Goal: Check status: Check status

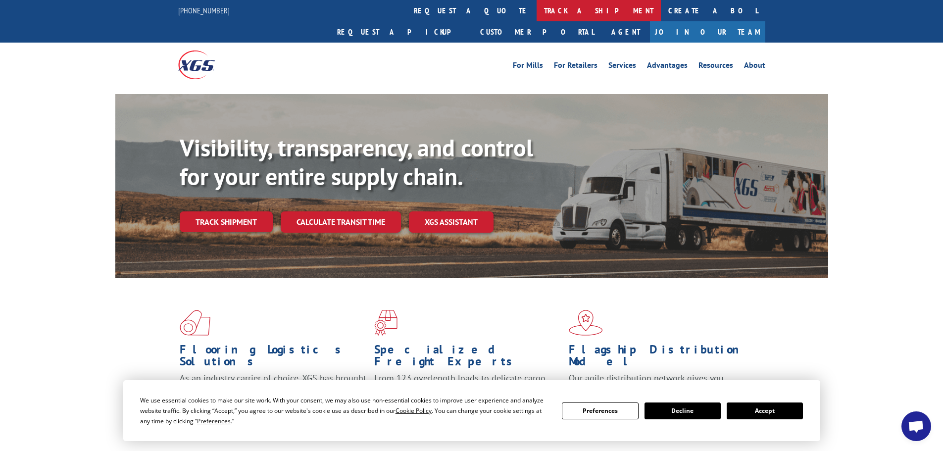
click at [537, 9] on link "track a shipment" at bounding box center [599, 10] width 124 height 21
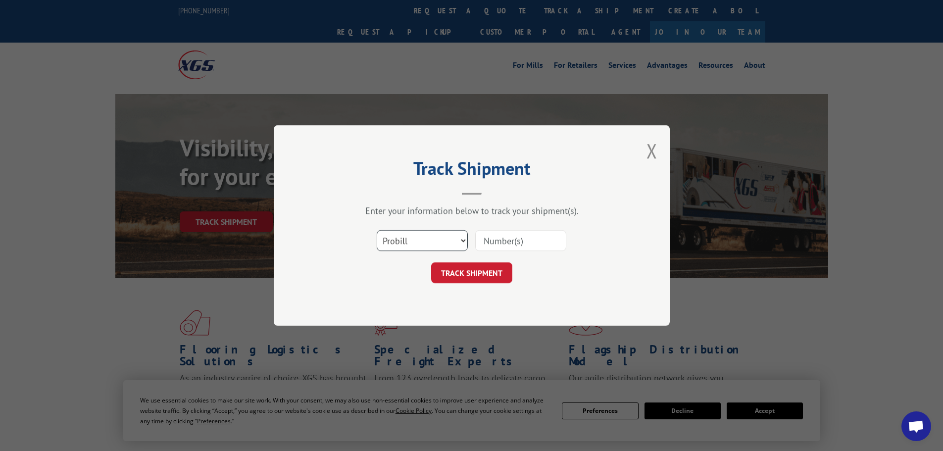
click at [421, 244] on select "Select category... Probill BOL PO" at bounding box center [422, 240] width 91 height 21
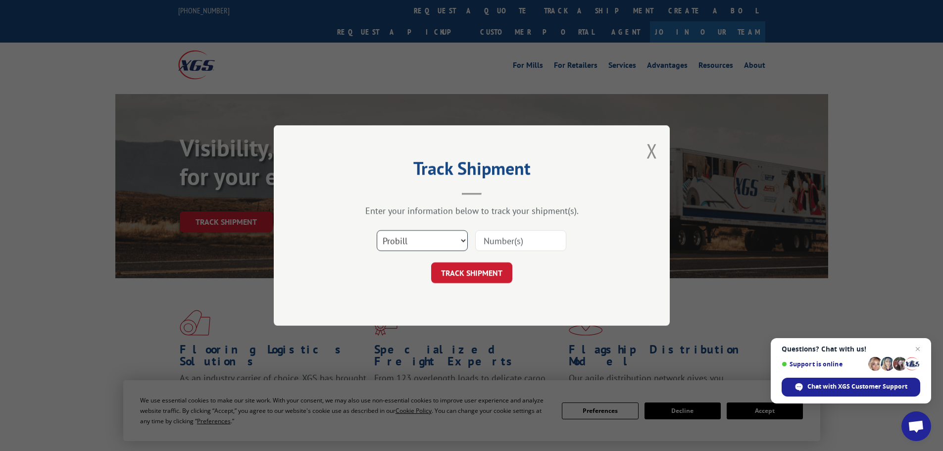
select select "bol"
click at [377, 230] on select "Select category... Probill BOL PO" at bounding box center [422, 240] width 91 height 21
click at [520, 244] on input at bounding box center [520, 240] width 91 height 21
paste input "6020045"
type input "6020045"
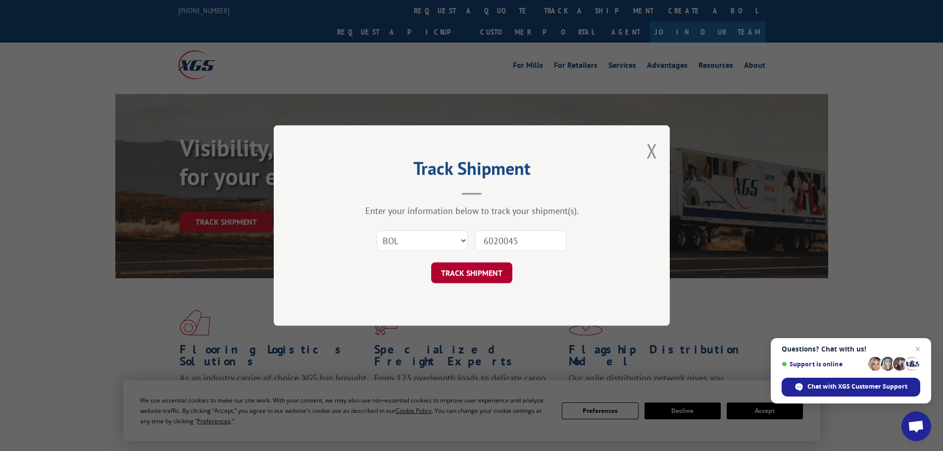
click at [471, 271] on button "TRACK SHIPMENT" at bounding box center [471, 272] width 81 height 21
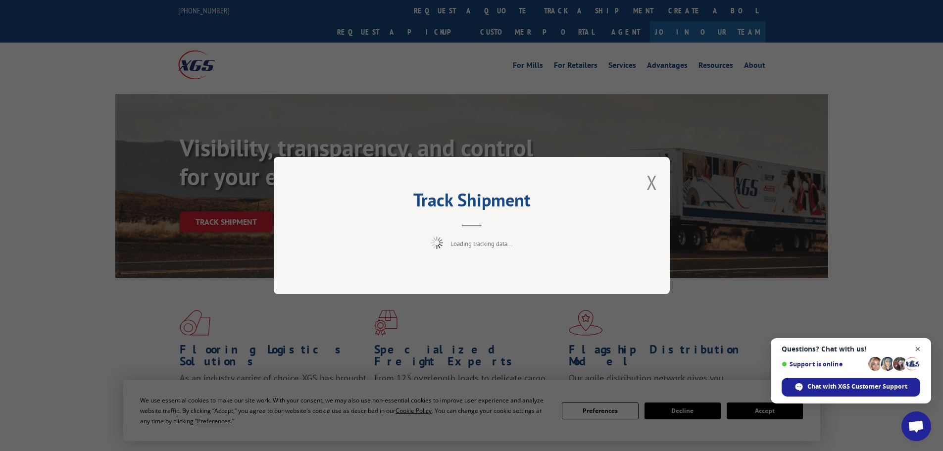
click at [917, 348] on span "Close chat" at bounding box center [918, 349] width 12 height 12
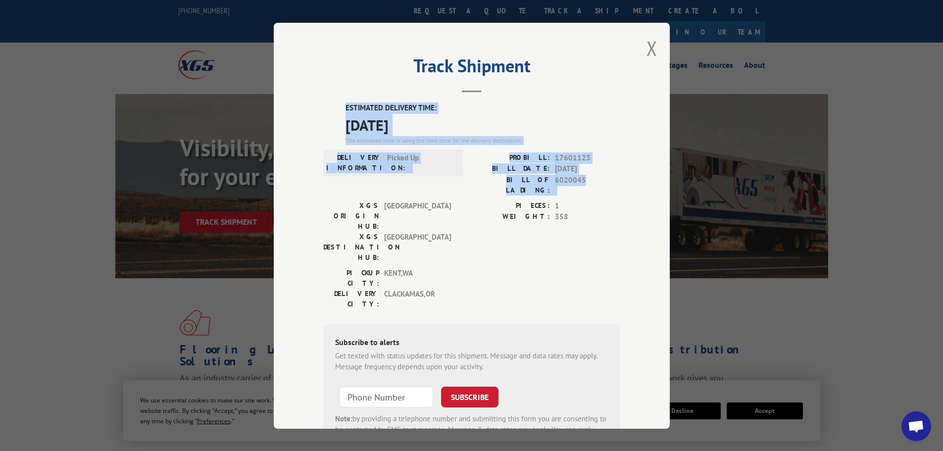
drag, startPoint x: 340, startPoint y: 106, endPoint x: 595, endPoint y: 174, distance: 264.0
click at [595, 174] on div "ESTIMATED DELIVERY TIME: [DATE] The estimated time is using the time zone for t…" at bounding box center [471, 280] width 297 height 356
copy div "ESTIMATED DELIVERY TIME: [DATE] The estimated time is using the time zone for t…"
